Goal: Task Accomplishment & Management: Manage account settings

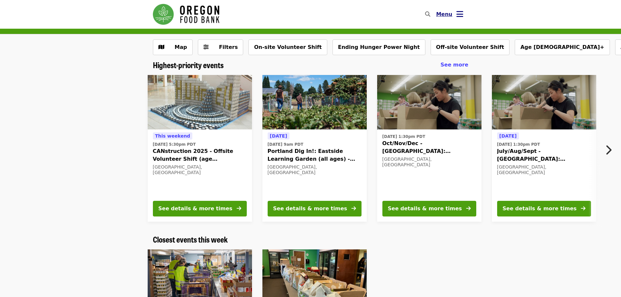
click at [459, 14] on icon "bars icon" at bounding box center [460, 13] width 7 height 9
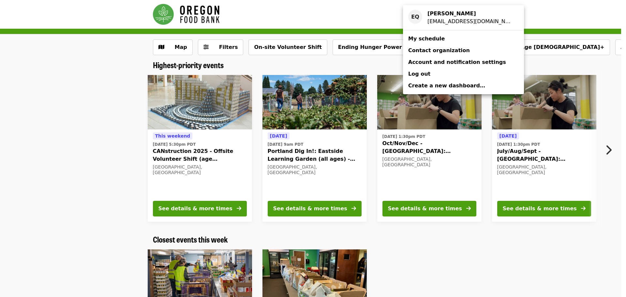
click at [425, 42] on span "My schedule" at bounding box center [426, 39] width 37 height 8
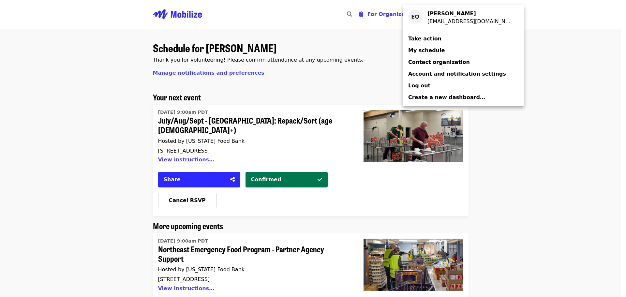
click at [47, 170] on div "Account menu" at bounding box center [313, 148] width 626 height 297
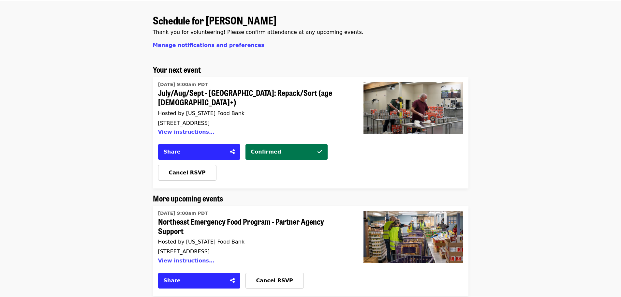
scroll to position [65, 0]
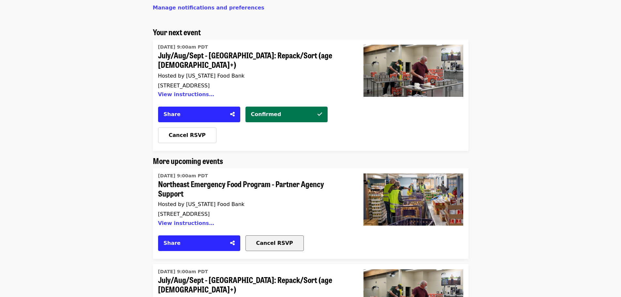
click at [270, 240] on span "Cancel RSVP" at bounding box center [274, 243] width 37 height 6
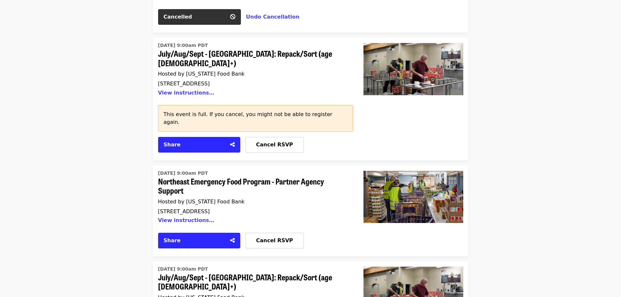
scroll to position [294, 0]
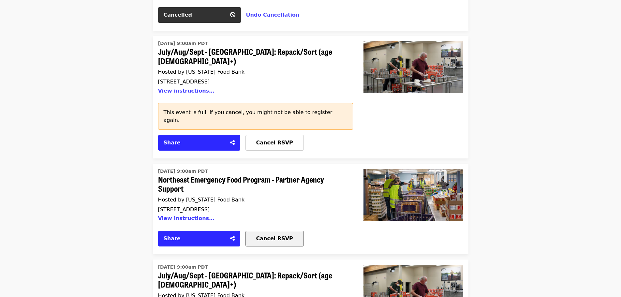
click at [279, 235] on span "Cancel RSVP" at bounding box center [274, 238] width 37 height 6
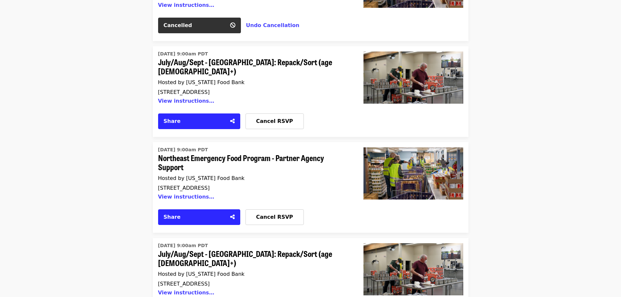
scroll to position [522, 0]
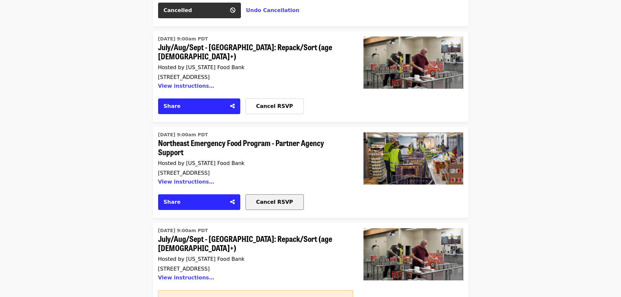
click at [271, 199] on span "Cancel RSVP" at bounding box center [274, 202] width 37 height 6
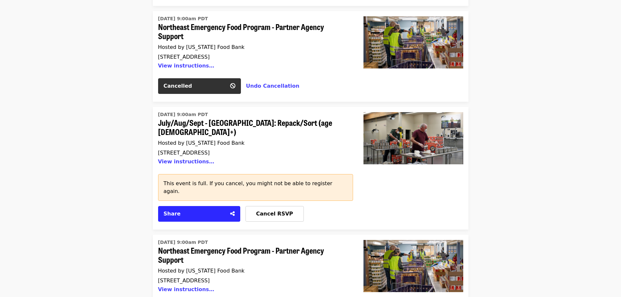
scroll to position [685, 0]
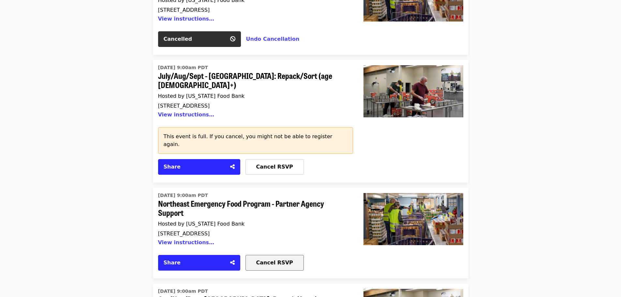
click at [269, 260] on span "Cancel RSVP" at bounding box center [274, 263] width 37 height 6
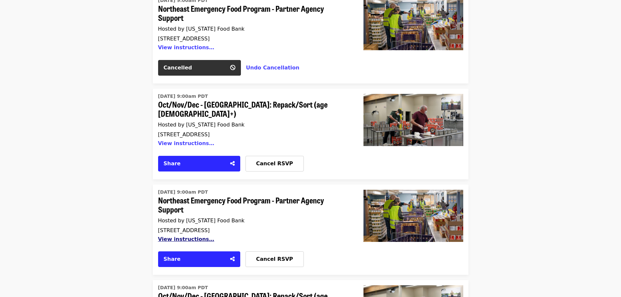
scroll to position [881, 0]
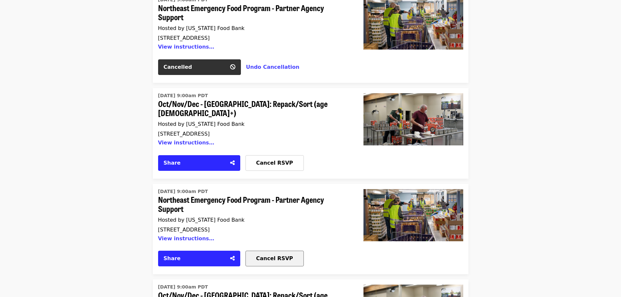
click at [285, 255] on span "Cancel RSVP" at bounding box center [274, 258] width 37 height 6
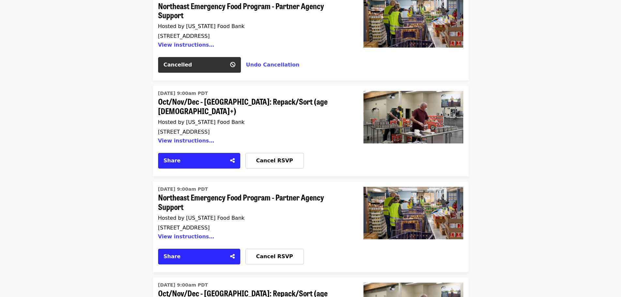
scroll to position [1076, 0]
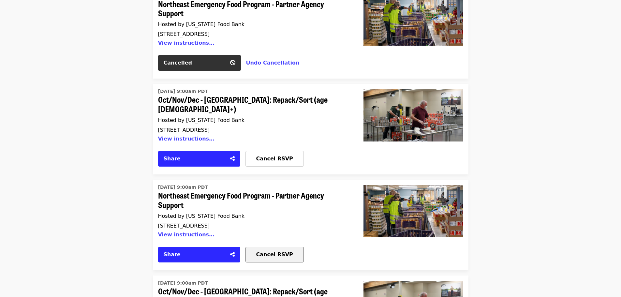
click at [273, 251] on span "Cancel RSVP" at bounding box center [274, 254] width 37 height 6
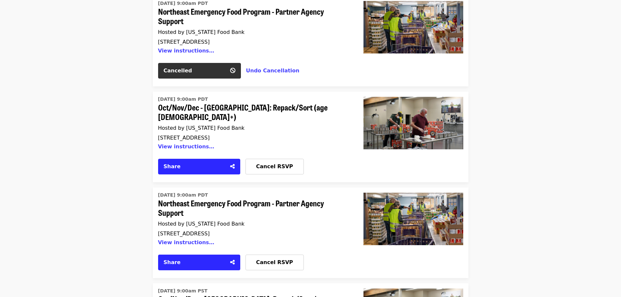
scroll to position [1272, 0]
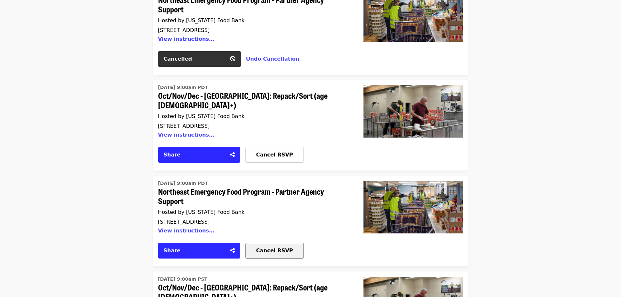
click at [280, 248] on span "Cancel RSVP" at bounding box center [274, 251] width 37 height 6
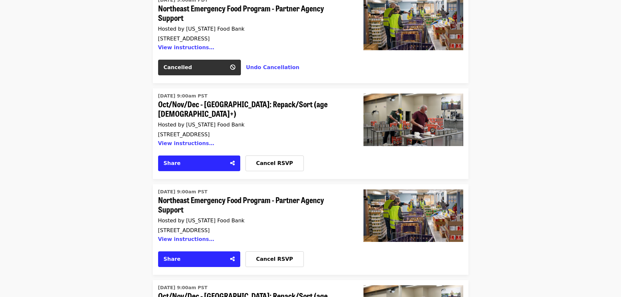
scroll to position [1468, 0]
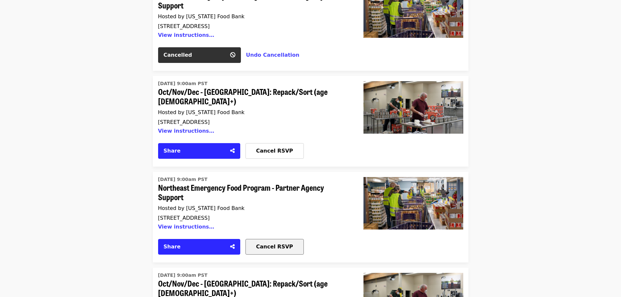
click at [267, 244] on span "Cancel RSVP" at bounding box center [274, 247] width 37 height 6
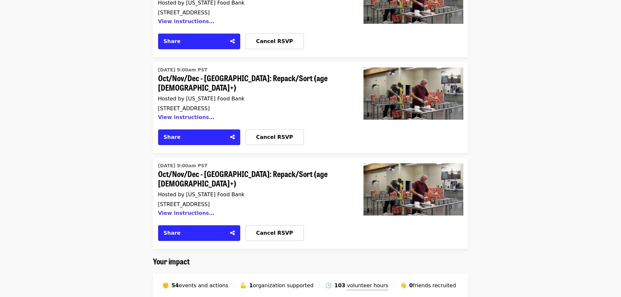
scroll to position [2185, 0]
